Goal: Information Seeking & Learning: Learn about a topic

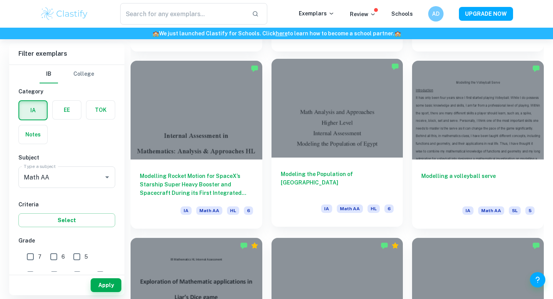
scroll to position [1793, 0]
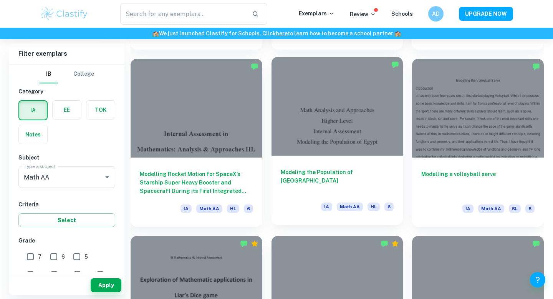
click at [192, 153] on div at bounding box center [338, 106] width 132 height 99
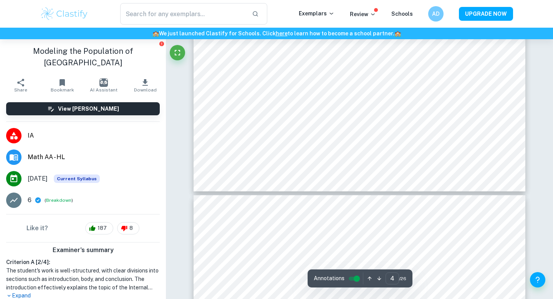
scroll to position [1678, 0]
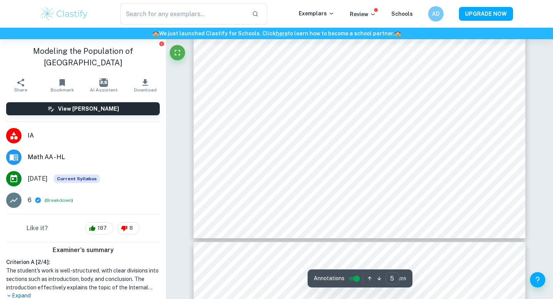
type input "6"
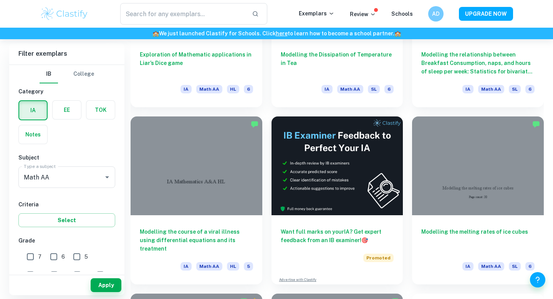
scroll to position [2091, 0]
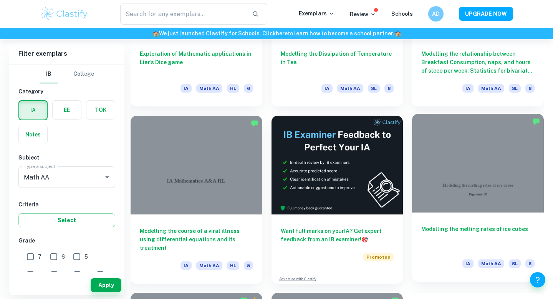
click at [192, 195] on div at bounding box center [478, 163] width 132 height 99
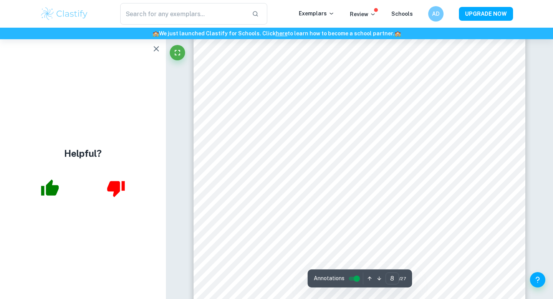
scroll to position [3580, 0]
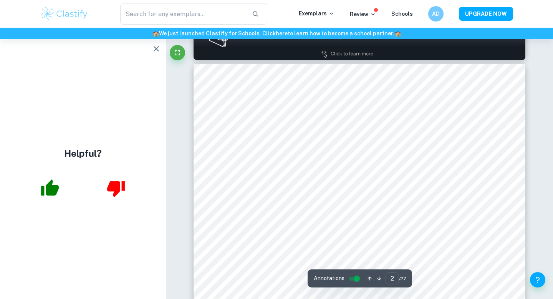
type input "1"
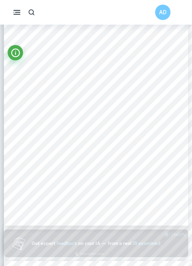
scroll to position [0, 0]
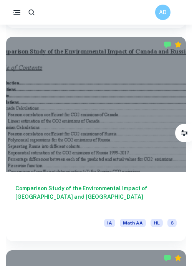
scroll to position [3164, 0]
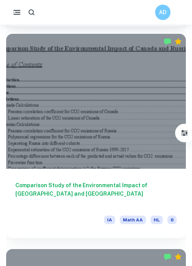
click at [91, 149] on div at bounding box center [96, 101] width 180 height 135
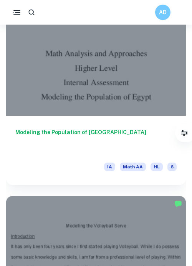
scroll to position [6183, 0]
